Goal: Find specific page/section: Find specific page/section

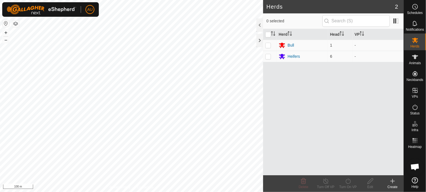
scroll to position [167, 0]
click at [17, 24] on button "button" at bounding box center [15, 23] width 7 height 7
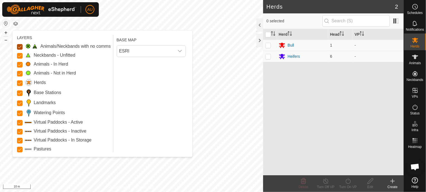
click at [20, 46] on Issue "Animals/Neckbands with no comms" at bounding box center [20, 47] width 6 height 6
click at [19, 93] on Stations "Base Stations" at bounding box center [20, 93] width 6 height 6
click at [20, 64] on Mob "Animals - In Herd" at bounding box center [20, 65] width 6 height 6
click at [19, 73] on Mob "Animals - Not in Herd" at bounding box center [20, 74] width 6 height 6
click at [21, 53] on Unfitted "Neckbands - Unfitted" at bounding box center [20, 56] width 6 height 6
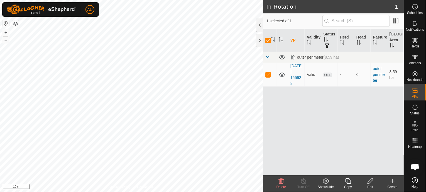
click at [16, 25] on button "button" at bounding box center [15, 23] width 7 height 7
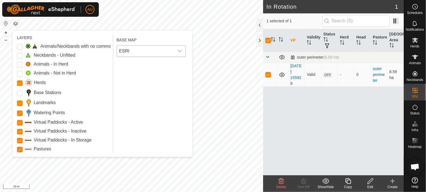
click at [119, 51] on span "ESRI" at bounding box center [145, 50] width 57 height 11
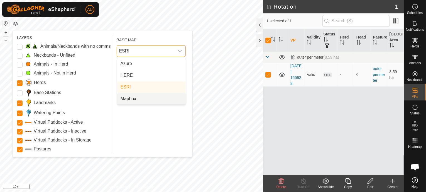
click at [129, 99] on li "Mapbox" at bounding box center [151, 98] width 68 height 11
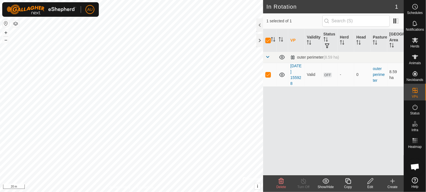
click at [15, 22] on button "button" at bounding box center [15, 23] width 7 height 7
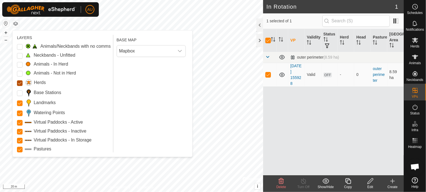
click at [21, 84] on input "Herds" at bounding box center [20, 83] width 6 height 6
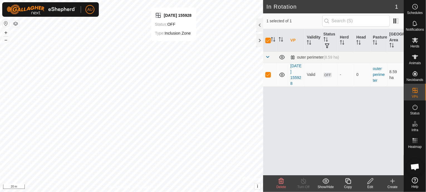
checkbox input "false"
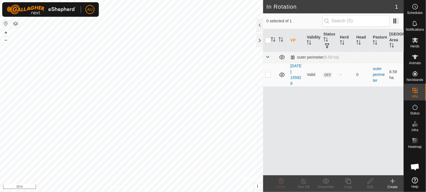
click at [16, 24] on button "button" at bounding box center [15, 23] width 7 height 7
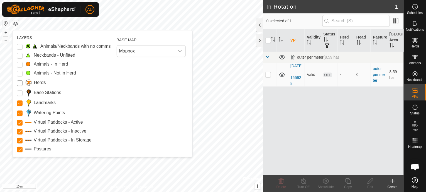
click at [21, 84] on input "Herds" at bounding box center [20, 83] width 6 height 6
click at [260, 26] on div at bounding box center [259, 24] width 7 height 13
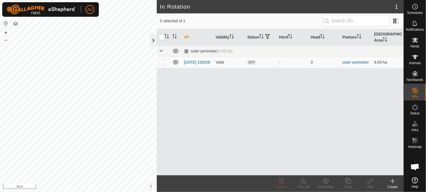
click at [153, 38] on div at bounding box center [153, 40] width 7 height 13
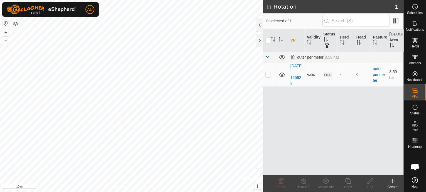
drag, startPoint x: 416, startPoint y: 47, endPoint x: 293, endPoint y: 138, distance: 153.4
click at [293, 138] on div "VP Validity Status Herd Head Pasture Grazing Area outer perimeter (8.59 ha) [DA…" at bounding box center [333, 102] width 141 height 146
click at [414, 59] on icon at bounding box center [415, 56] width 7 height 7
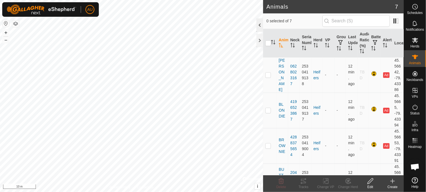
click at [258, 23] on div at bounding box center [259, 24] width 7 height 13
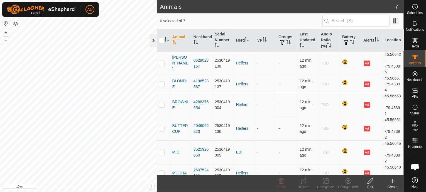
click at [151, 40] on div at bounding box center [153, 40] width 7 height 13
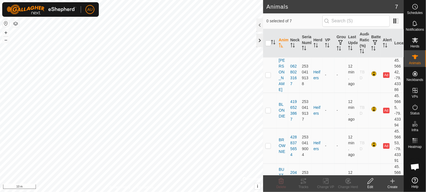
click at [259, 41] on div at bounding box center [259, 40] width 7 height 13
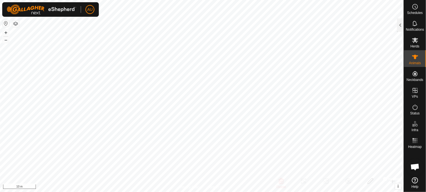
click at [7, 23] on button "button" at bounding box center [6, 23] width 7 height 7
